Goal: Find contact information: Find contact information

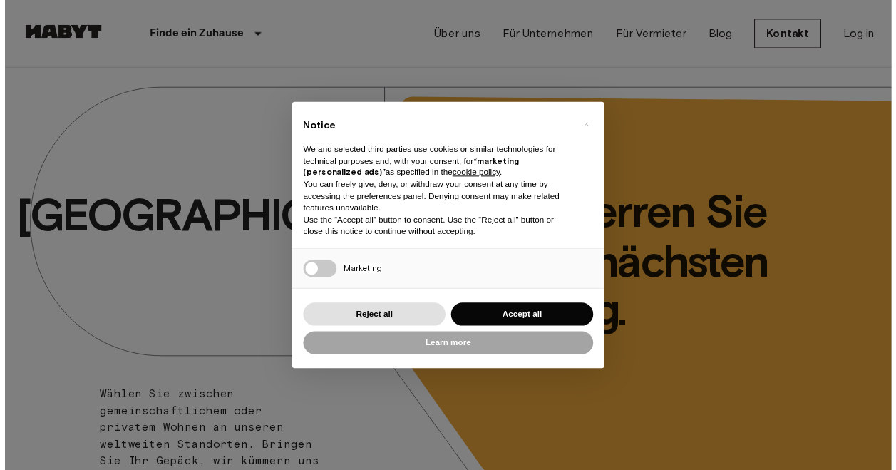
scroll to position [356, 0]
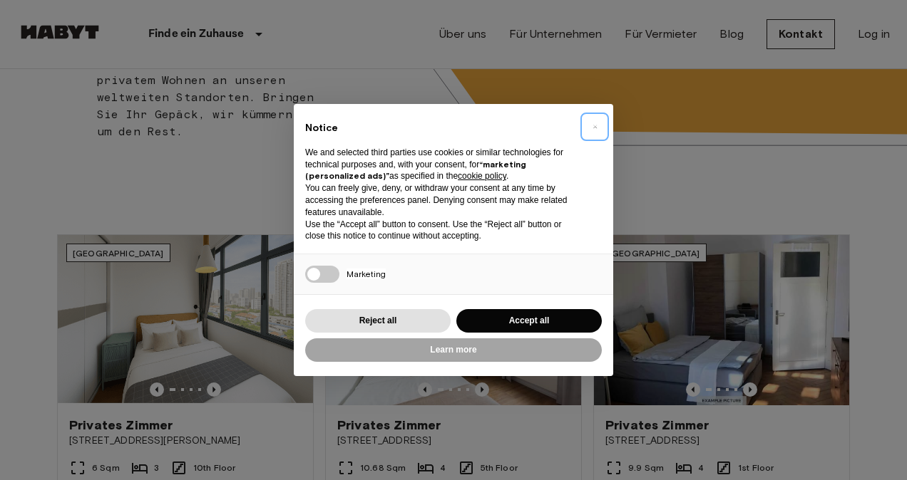
click at [599, 128] on button "×" at bounding box center [594, 126] width 23 height 23
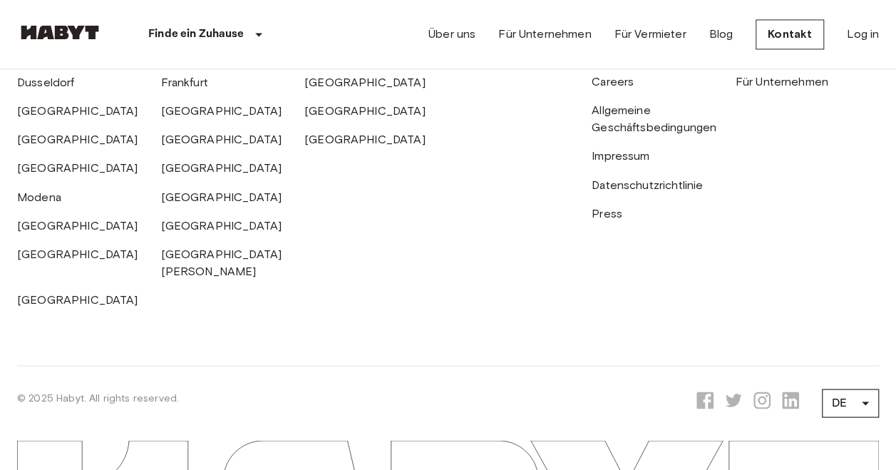
scroll to position [3950, 0]
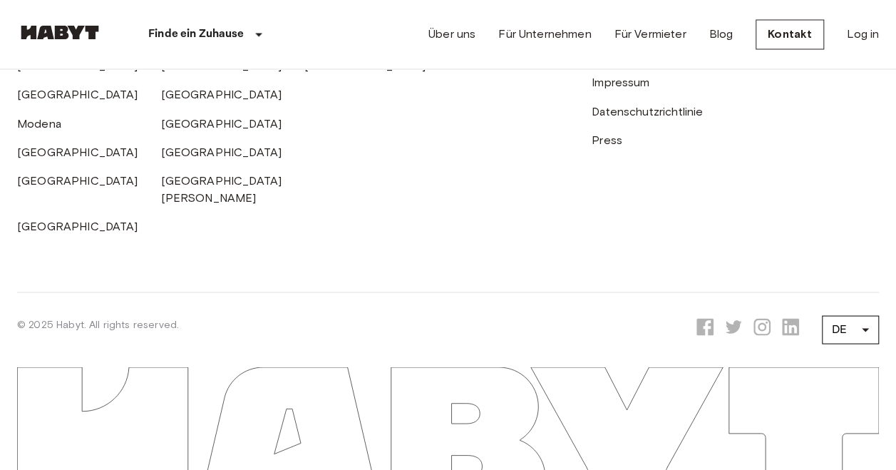
click at [624, 87] on div "Impressum" at bounding box center [664, 77] width 144 height 29
click at [624, 89] on link "Impressum" at bounding box center [621, 83] width 58 height 14
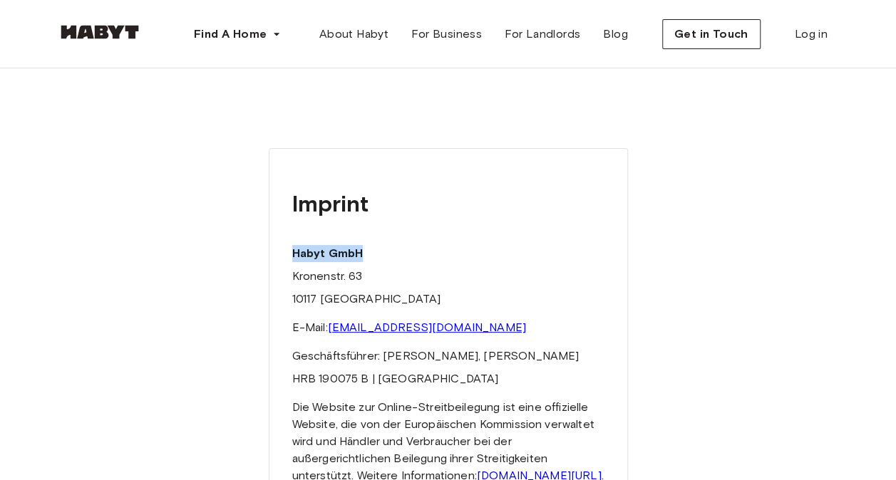
drag, startPoint x: 292, startPoint y: 255, endPoint x: 362, endPoint y: 237, distance: 72.3
click at [362, 237] on div "Imprint Habyt GmbH Kronenstr. 63 10117 [GEOGRAPHIC_DATA] E-Mail: [EMAIL_ADDRESS…" at bounding box center [448, 360] width 359 height 425
copy strong "Habyt GmbH"
